Goal: Task Accomplishment & Management: Manage account settings

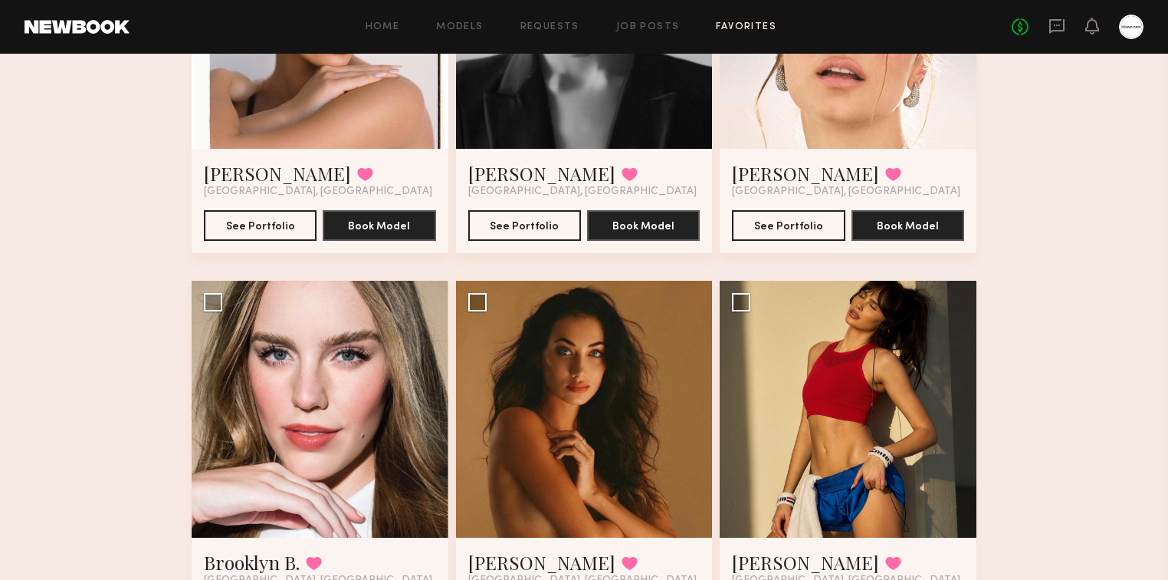
scroll to position [2085, 0]
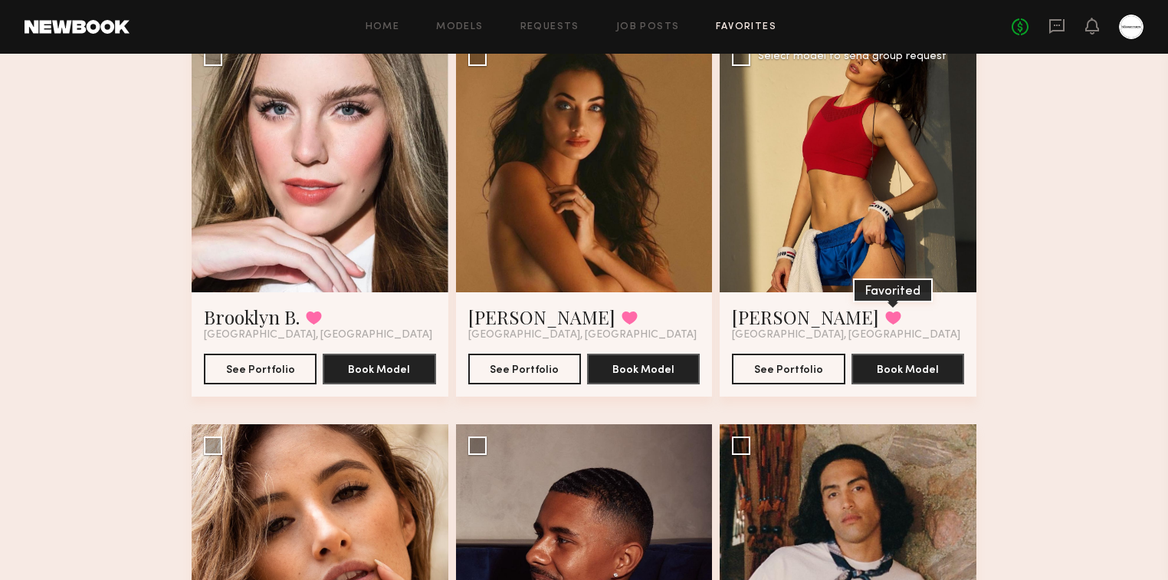
click at [886, 324] on button at bounding box center [894, 318] width 16 height 14
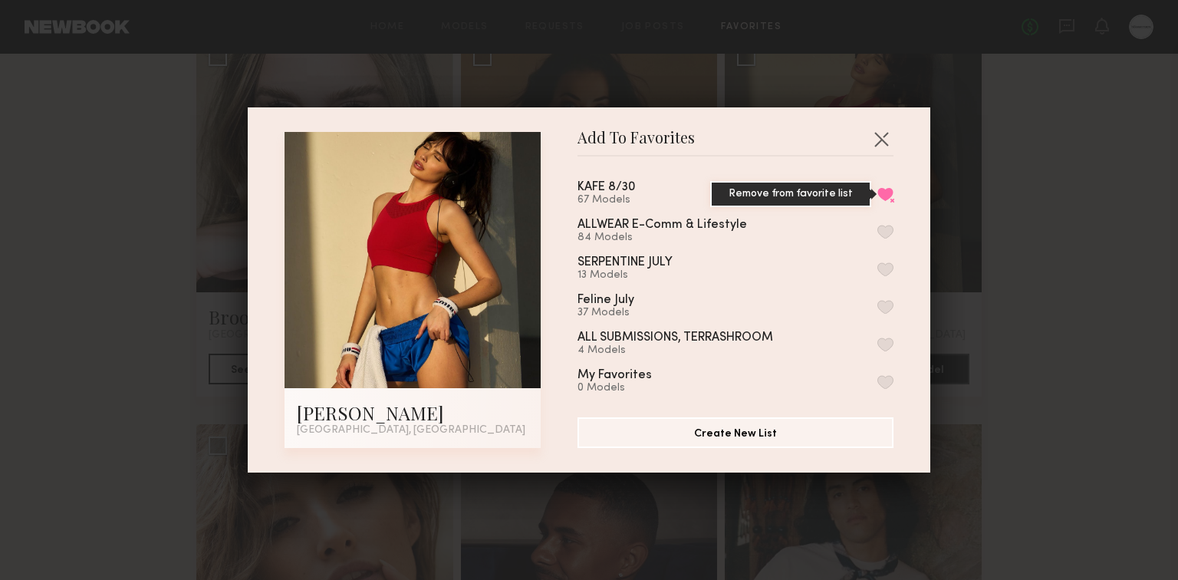
click at [877, 196] on button "Remove from favorite list" at bounding box center [885, 194] width 16 height 14
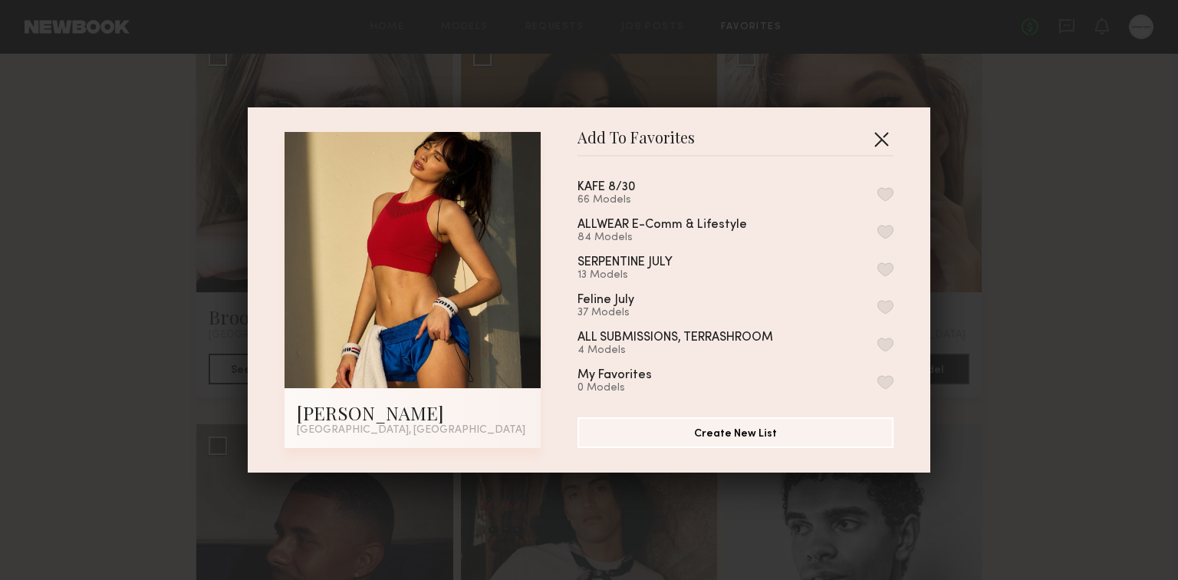
click at [872, 141] on button "button" at bounding box center [881, 139] width 25 height 25
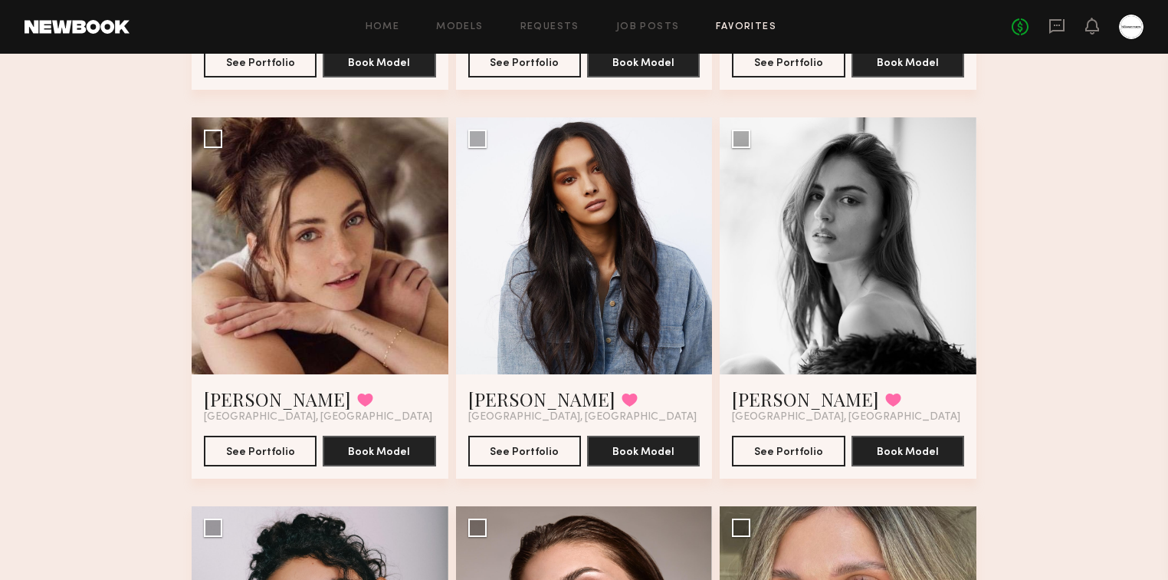
scroll to position [4416, 0]
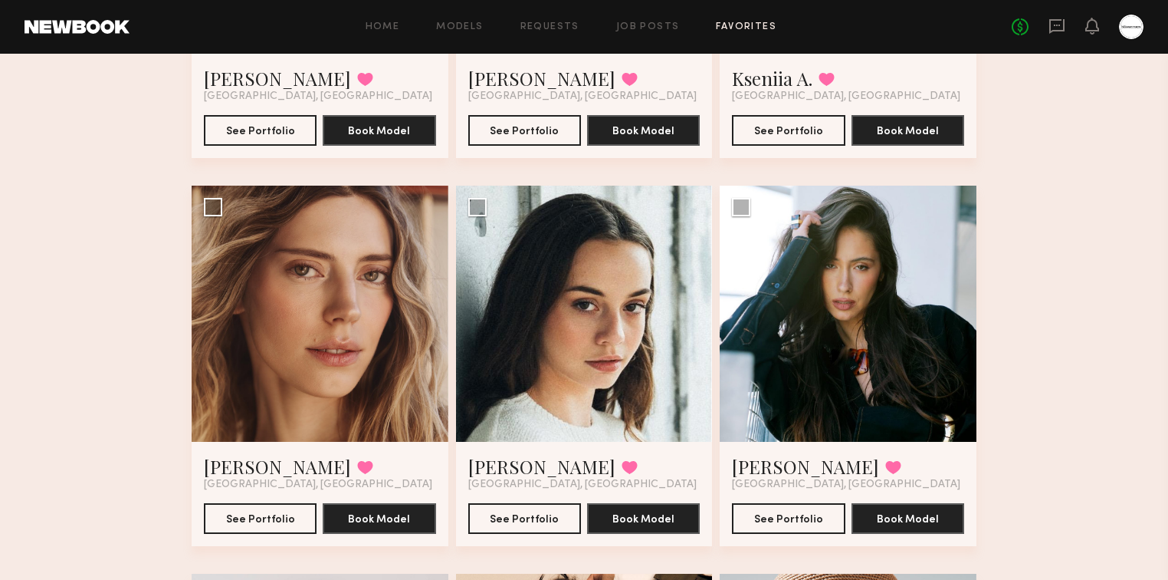
scroll to position [6208, 0]
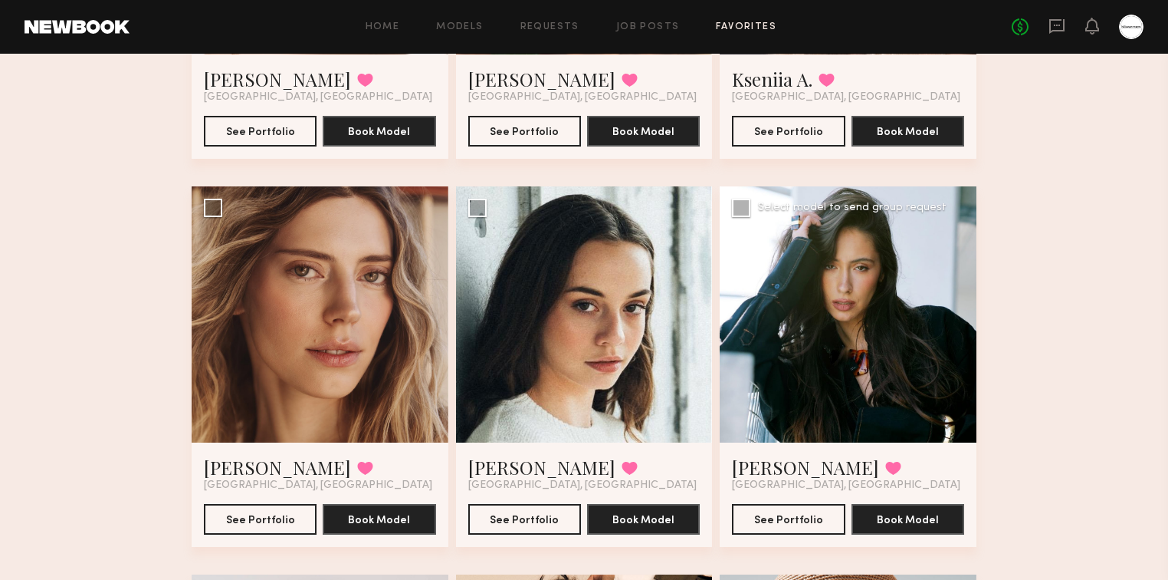
click at [892, 336] on div at bounding box center [848, 314] width 257 height 257
click at [842, 347] on div at bounding box center [848, 314] width 257 height 257
click at [761, 463] on link "[PERSON_NAME]" at bounding box center [805, 467] width 147 height 25
click at [886, 471] on button at bounding box center [894, 468] width 16 height 14
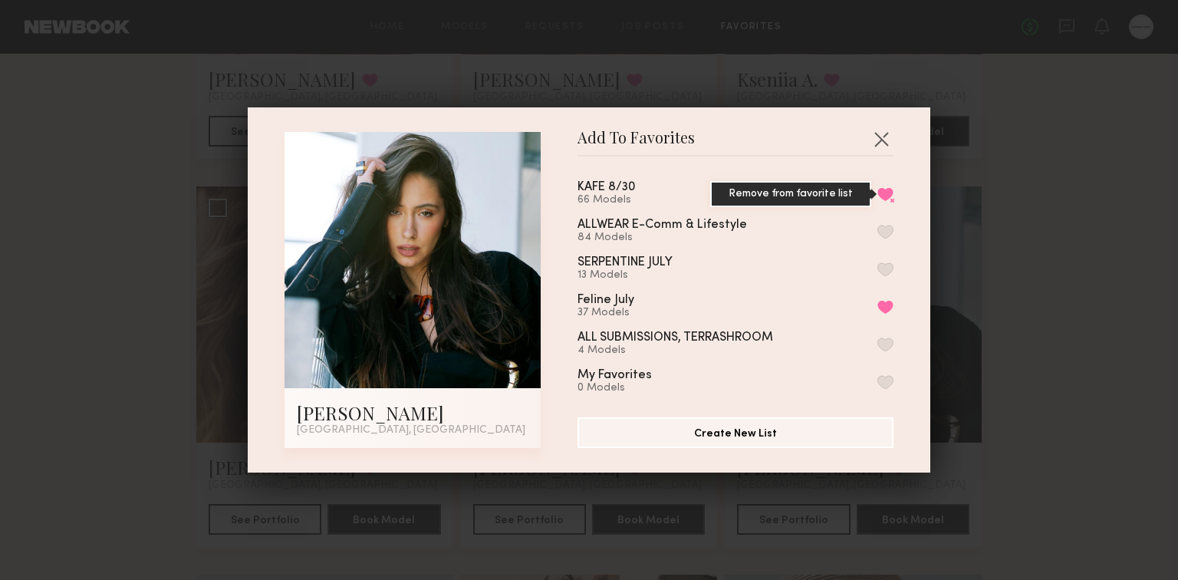
click at [877, 196] on button "Remove from favorite list" at bounding box center [885, 194] width 16 height 14
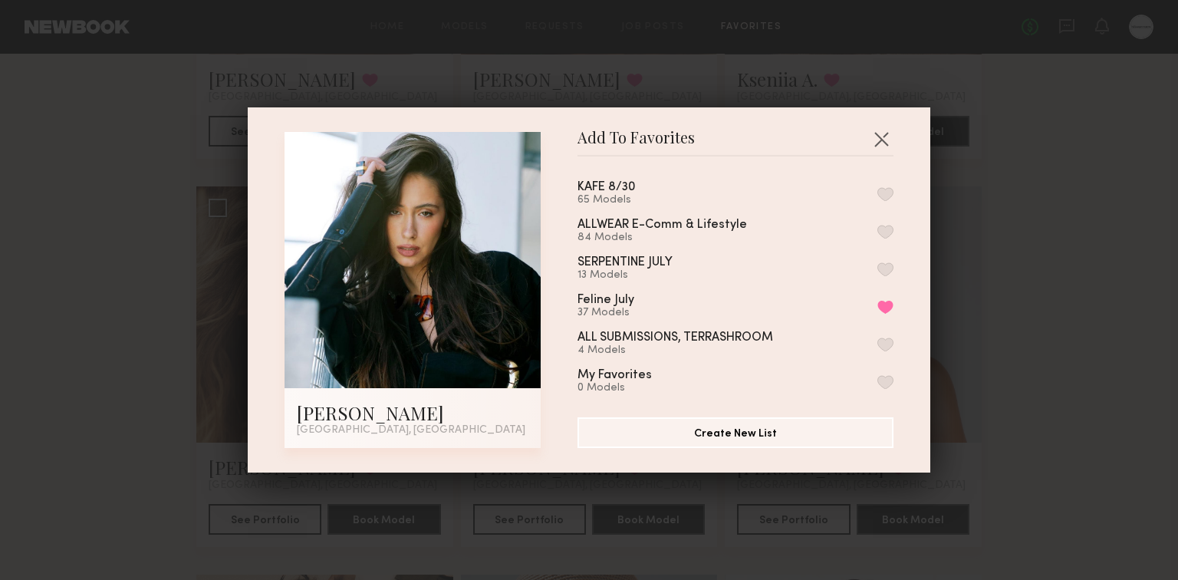
click at [1008, 239] on div "Add To Favorites [PERSON_NAME] [GEOGRAPHIC_DATA], [GEOGRAPHIC_DATA] Add To Favo…" at bounding box center [589, 290] width 1178 height 580
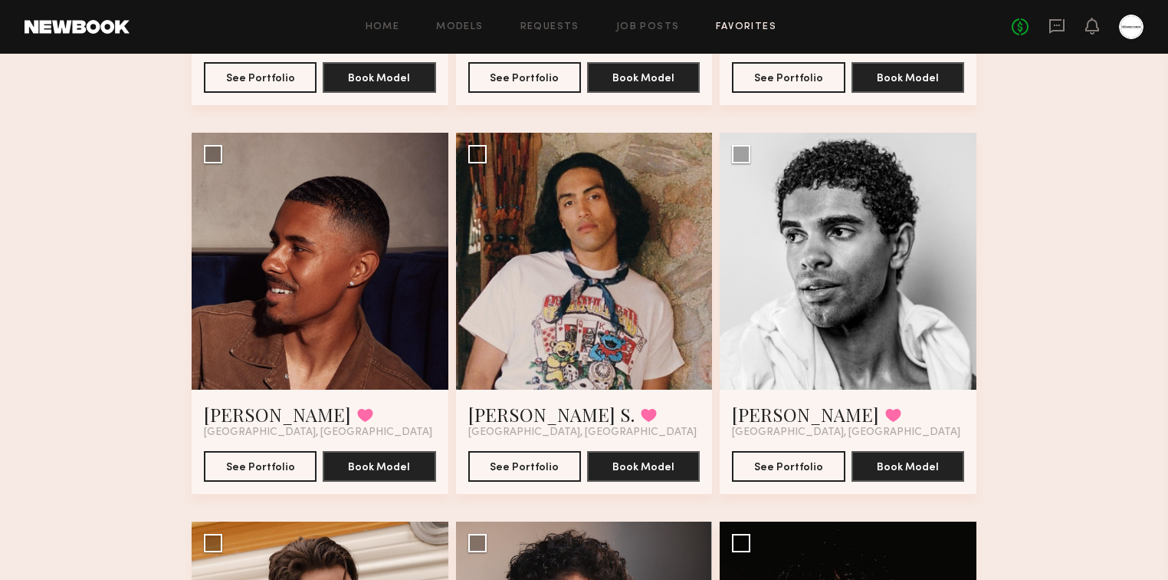
scroll to position [2160, 0]
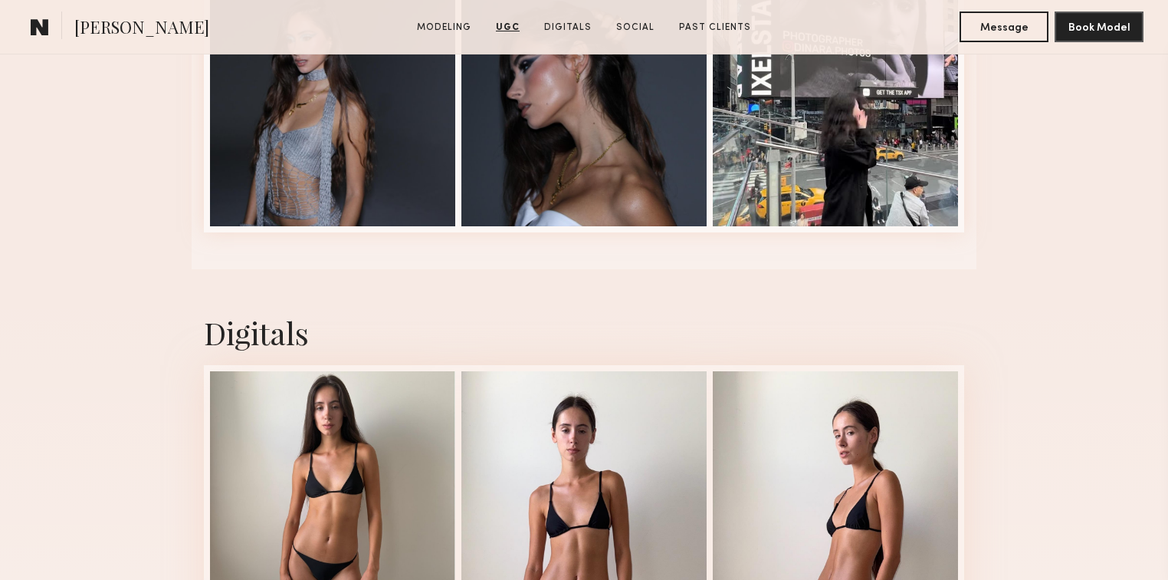
scroll to position [3680, 0]
